Goal: Information Seeking & Learning: Learn about a topic

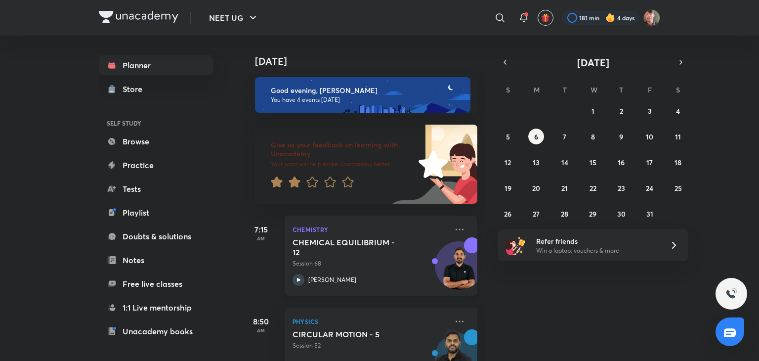
click at [295, 276] on icon at bounding box center [298, 280] width 12 height 12
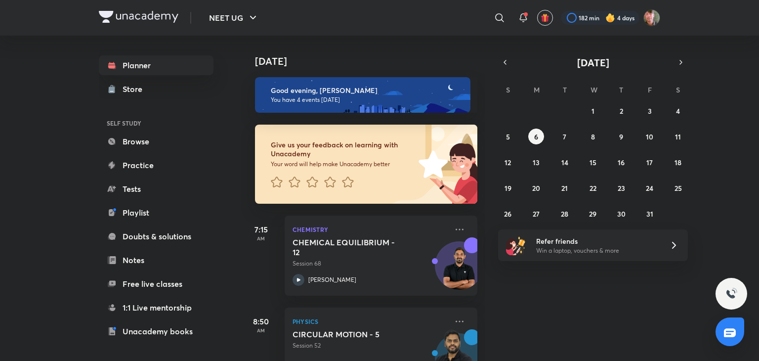
click at [282, 266] on div "7:15 AM Chemistry CHEMICAL EQUILIBRIUM - 12 Session 68 [PERSON_NAME]" at bounding box center [359, 255] width 236 height 80
click at [294, 281] on icon at bounding box center [298, 280] width 12 height 12
